Goal: Information Seeking & Learning: Learn about a topic

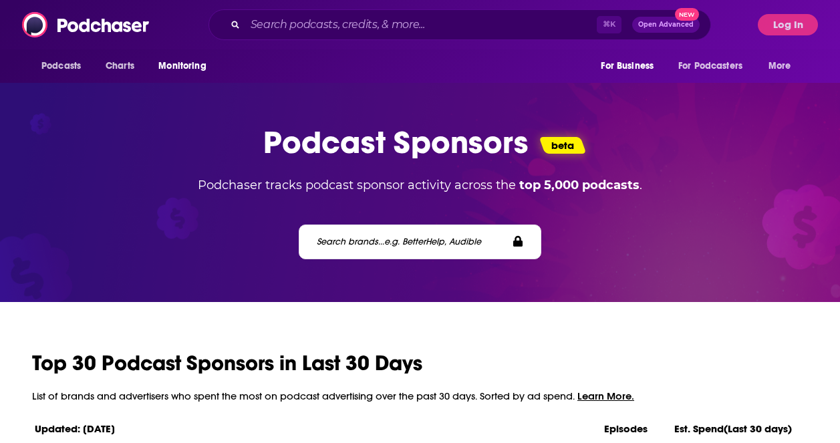
click at [494, 11] on div "⌘ K Open Advanced New" at bounding box center [460, 24] width 503 height 31
click at [790, 22] on button "Log In" at bounding box center [788, 24] width 60 height 21
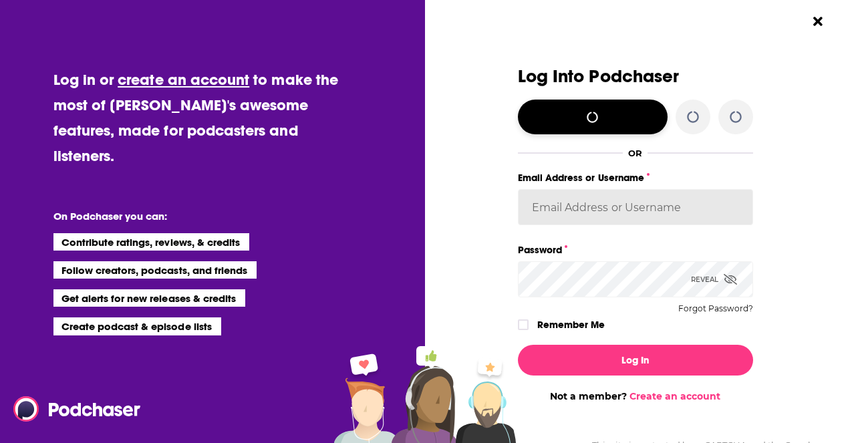
type input "[PERSON_NAME][EMAIL_ADDRESS][PERSON_NAME][DOMAIN_NAME]"
click at [560, 318] on label "Remember Me" at bounding box center [571, 324] width 68 height 17
click at [527, 331] on input "rememberMe" at bounding box center [523, 331] width 8 height 0
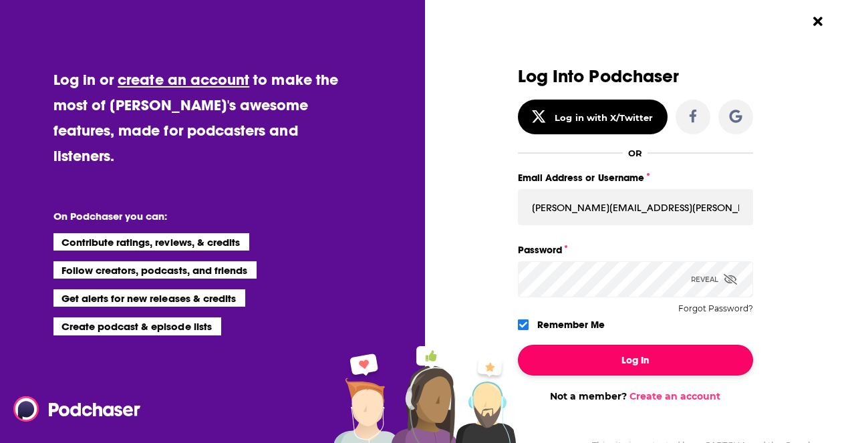
click at [564, 350] on button "Log In" at bounding box center [635, 360] width 235 height 31
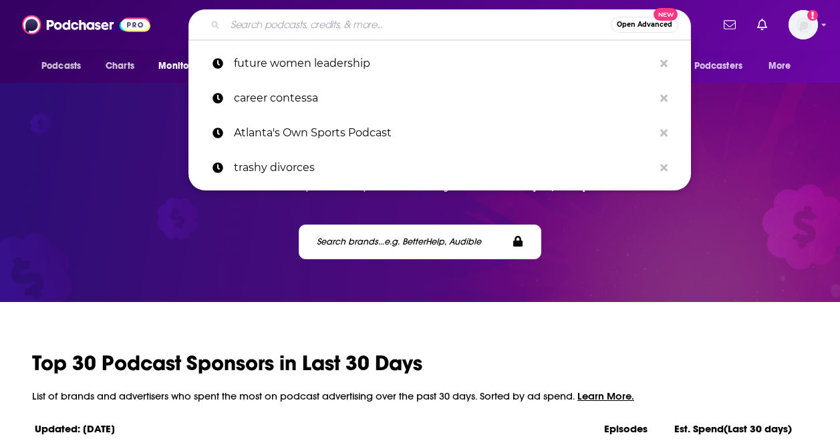
click at [491, 17] on input "Search podcasts, credits, & more..." at bounding box center [418, 24] width 386 height 21
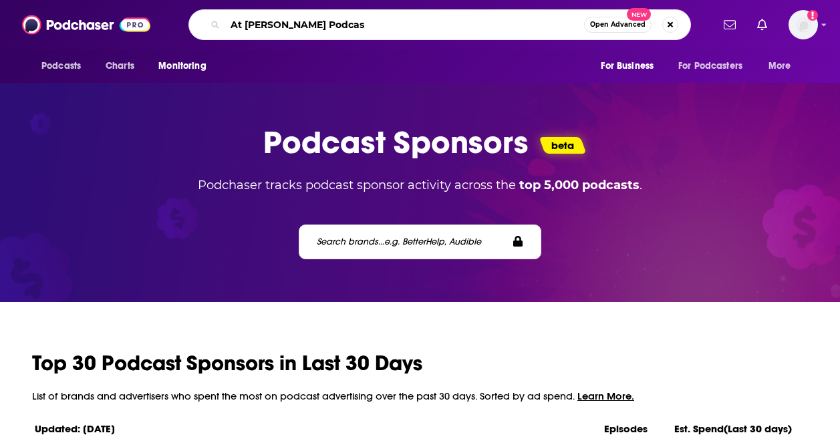
type input "At [PERSON_NAME] Podcast"
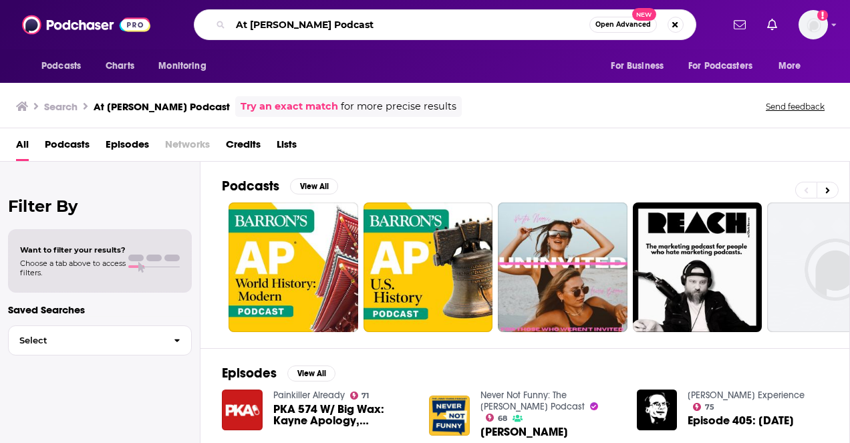
click at [318, 23] on input "At [PERSON_NAME] Podcast" at bounding box center [410, 24] width 359 height 21
type input "At [PERSON_NAME]"
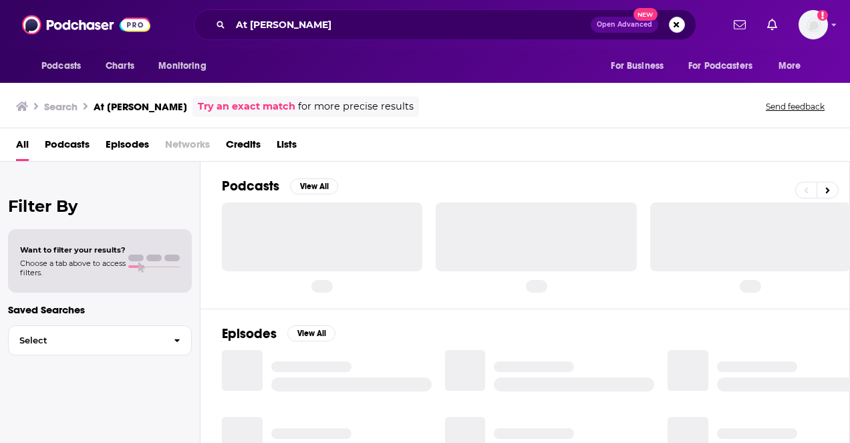
click at [461, 78] on div "Podcasts Charts Monitoring For Business For Podcasters More" at bounding box center [425, 65] width 850 height 33
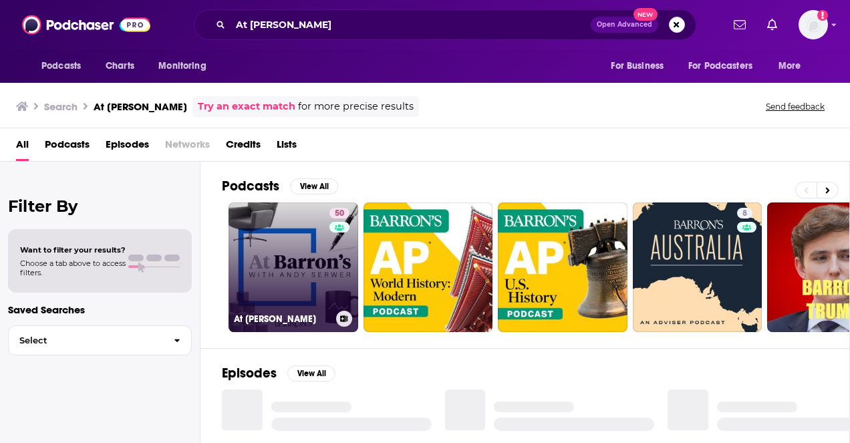
click at [304, 255] on link "50 At [PERSON_NAME]" at bounding box center [294, 268] width 130 height 130
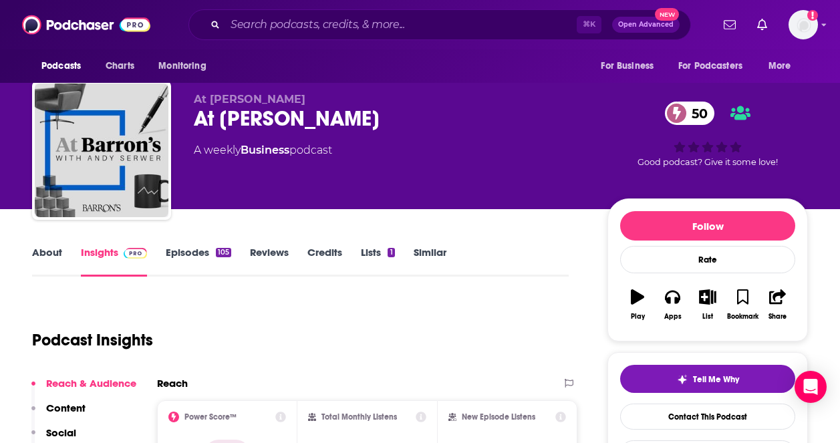
scroll to position [13, 0]
